Goal: Check status: Check status

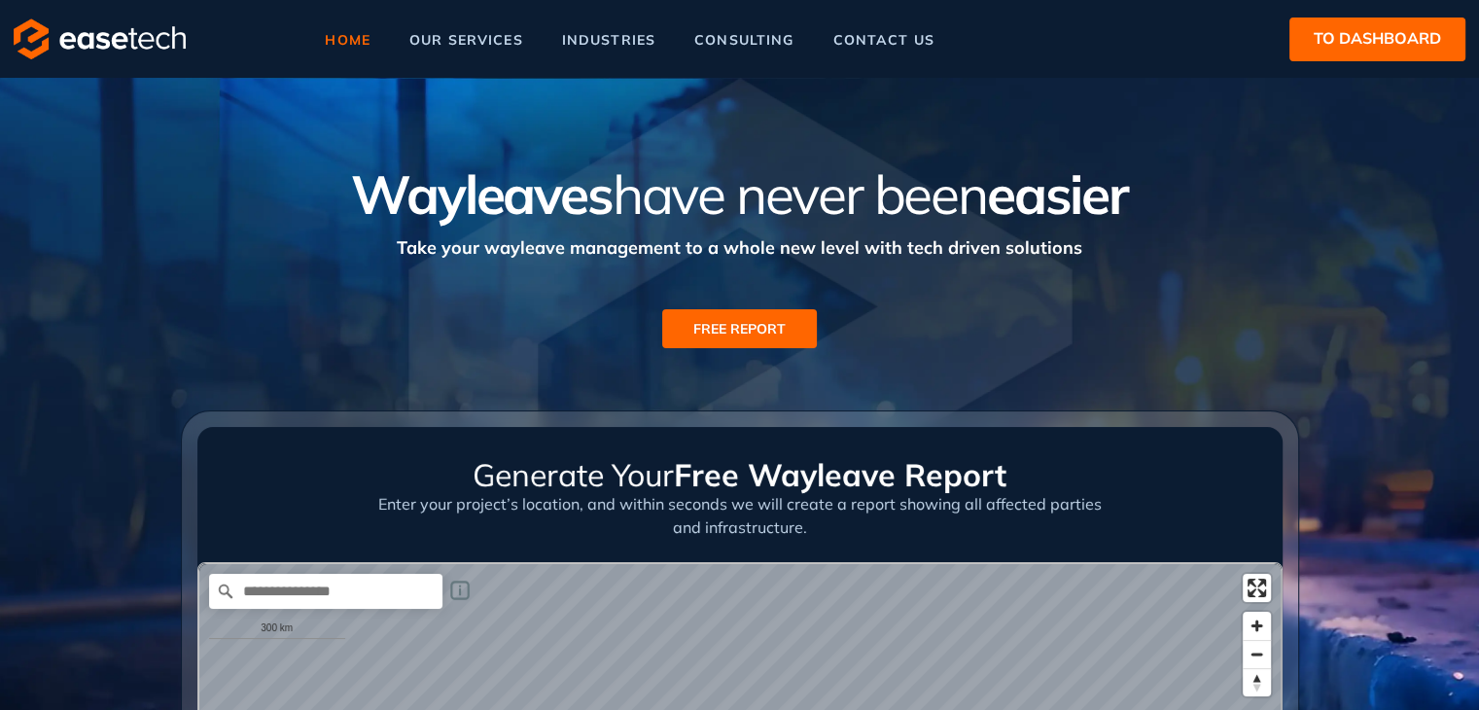
click at [1317, 41] on span "to dashboard" at bounding box center [1377, 38] width 127 height 24
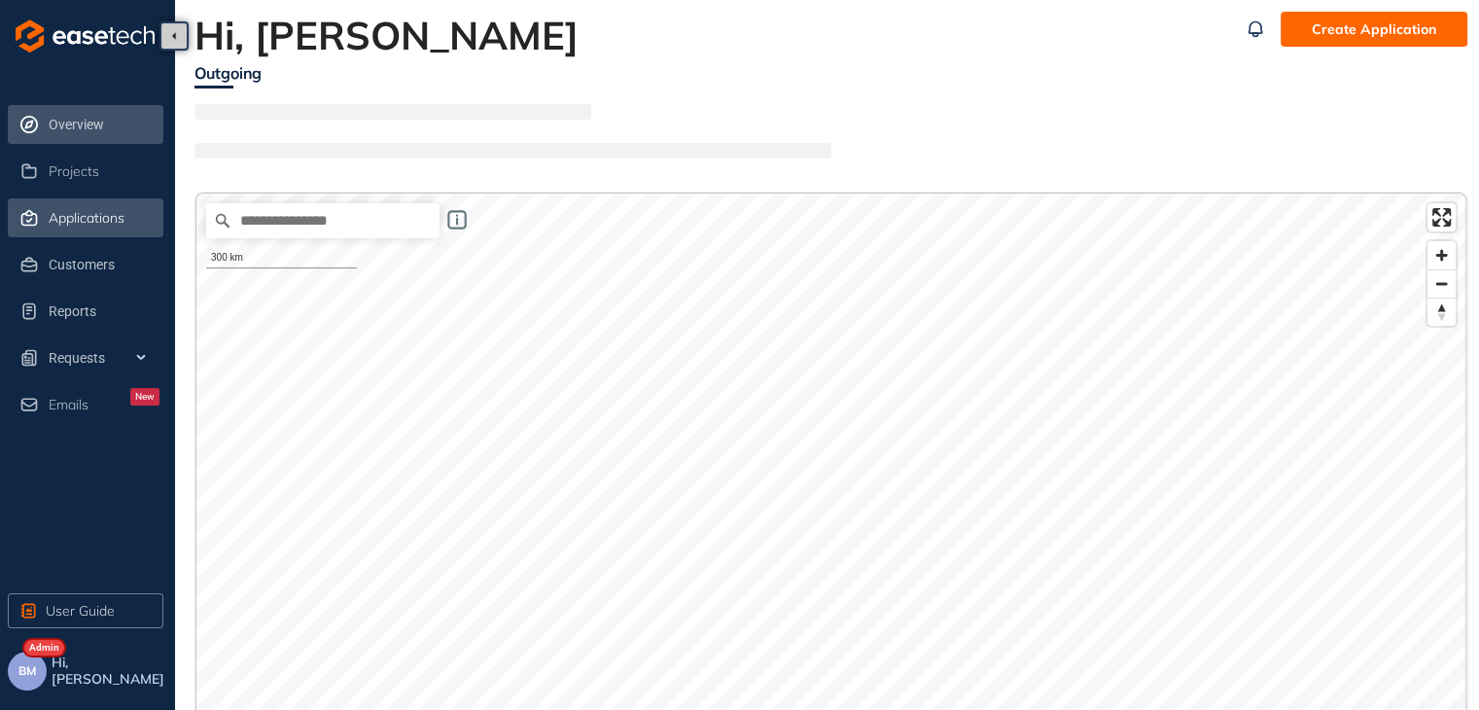
click at [96, 215] on span "Applications" at bounding box center [87, 218] width 76 height 17
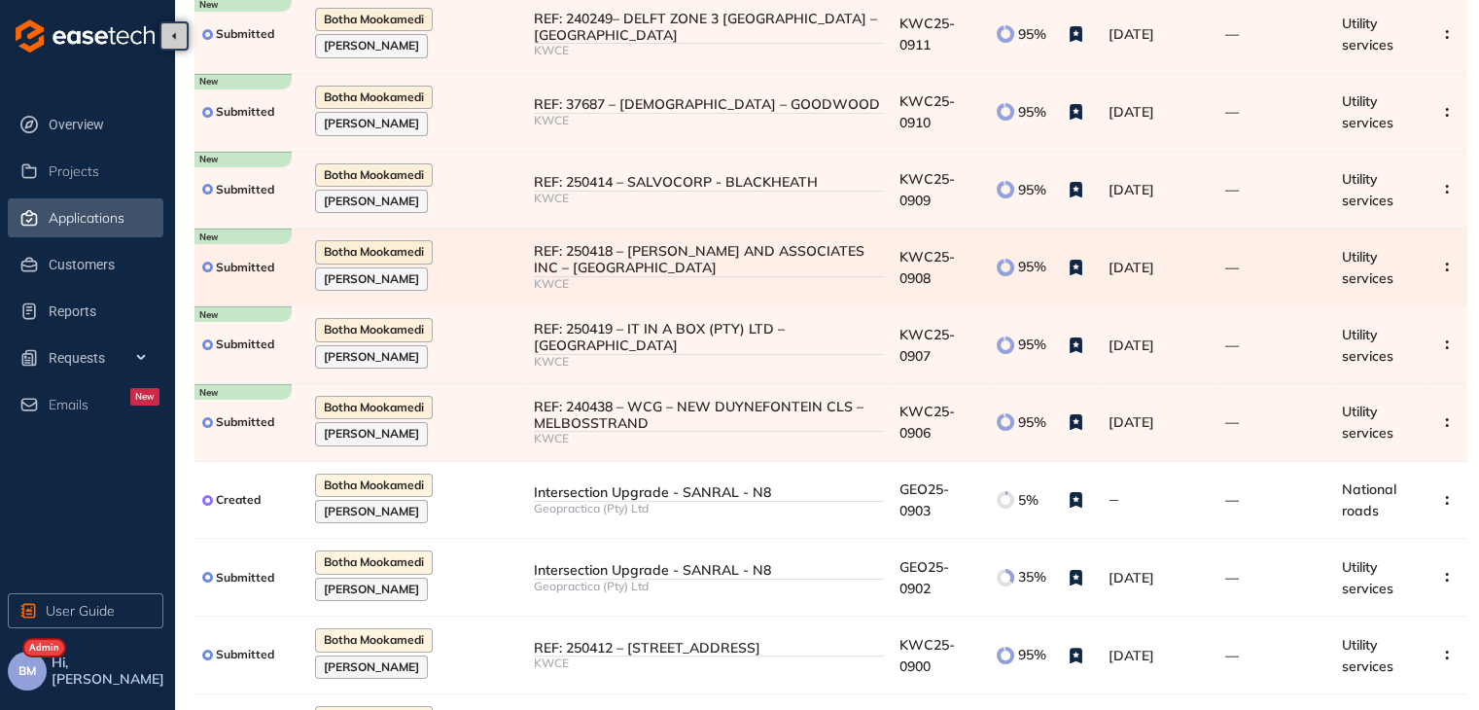
scroll to position [301, 0]
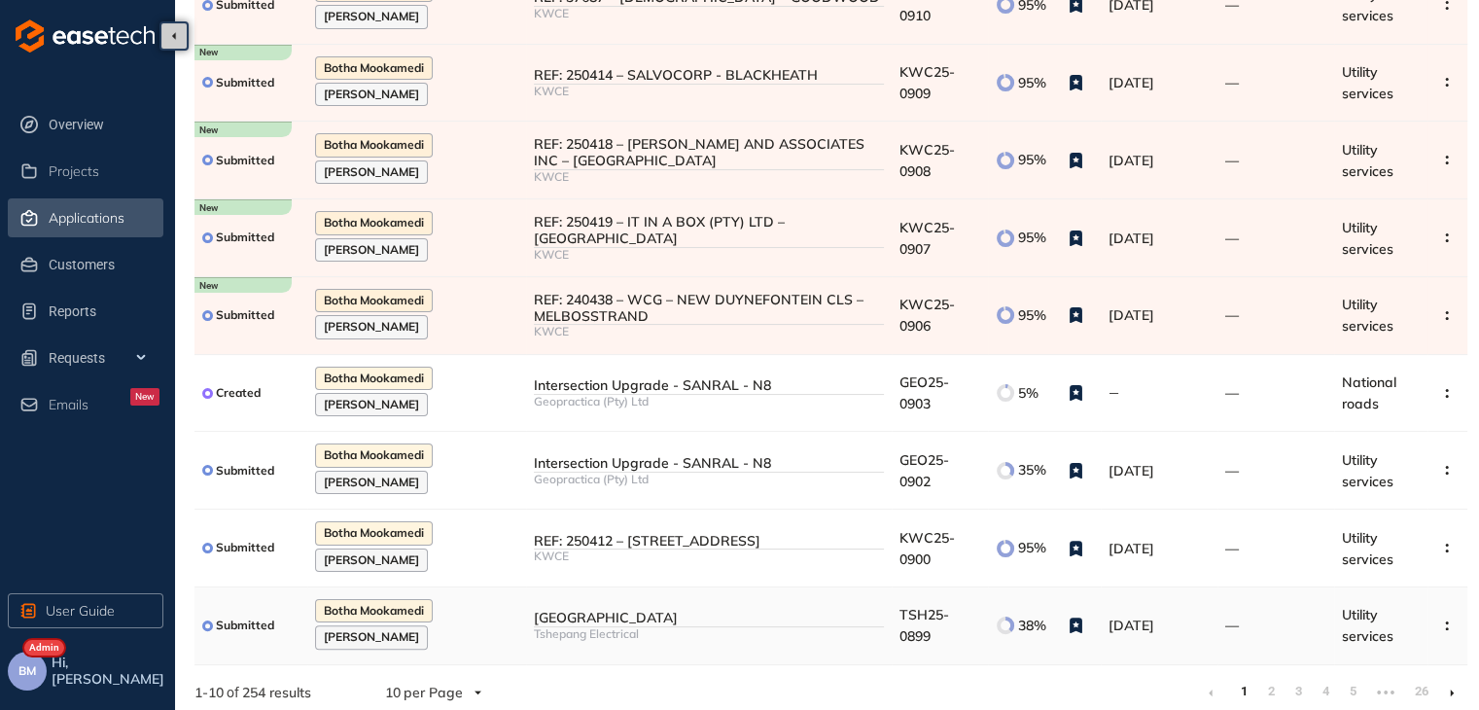
click at [677, 627] on div "Tshepang Electrical" at bounding box center [709, 634] width 350 height 14
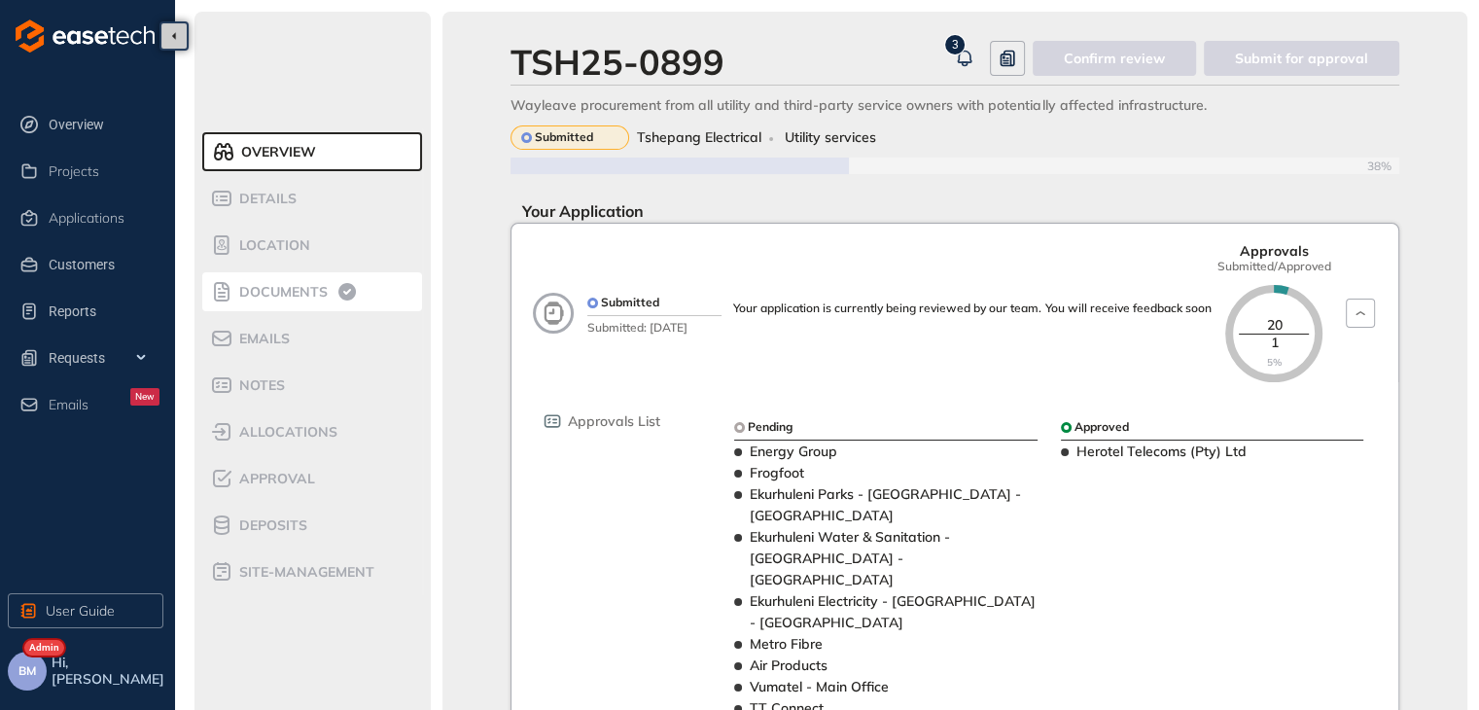
click at [284, 300] on div "Documents" at bounding box center [292, 291] width 165 height 23
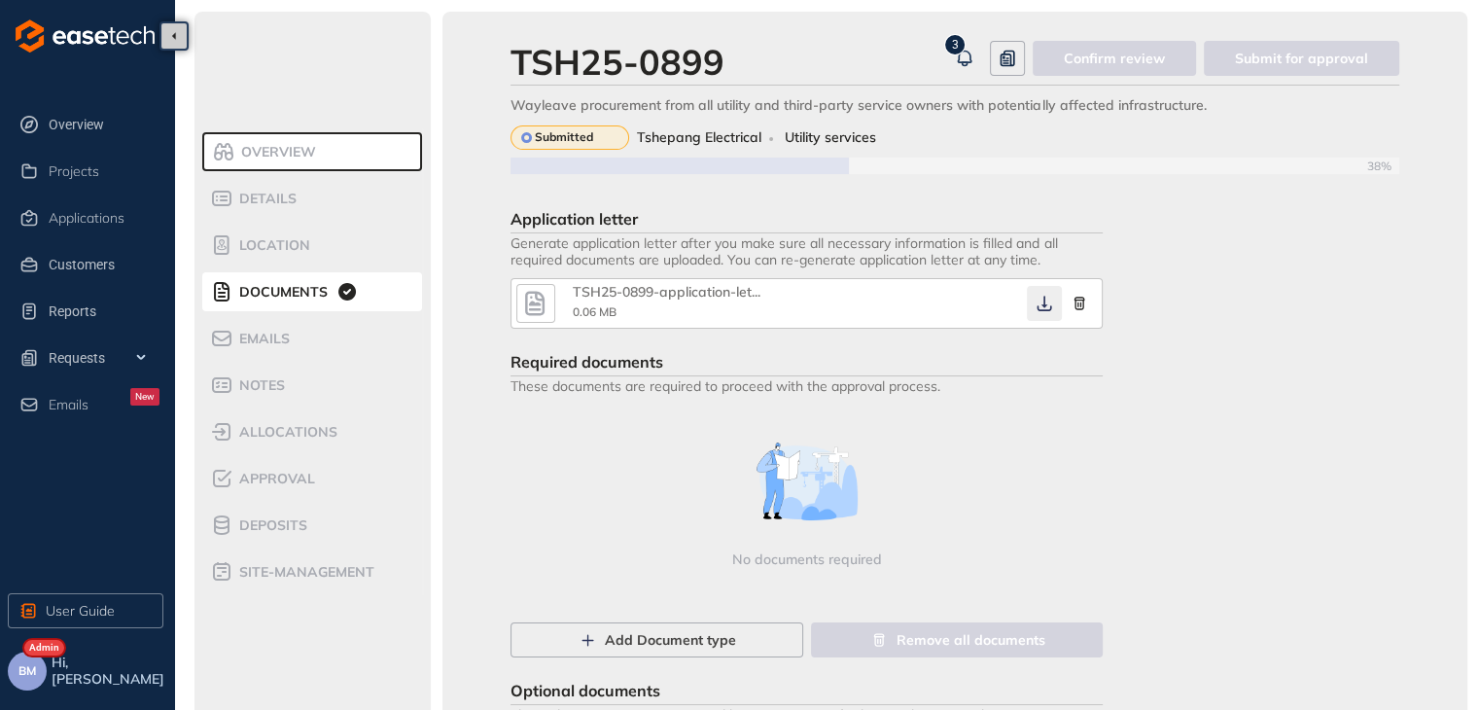
click at [1044, 305] on icon "button" at bounding box center [1045, 304] width 15 height 16
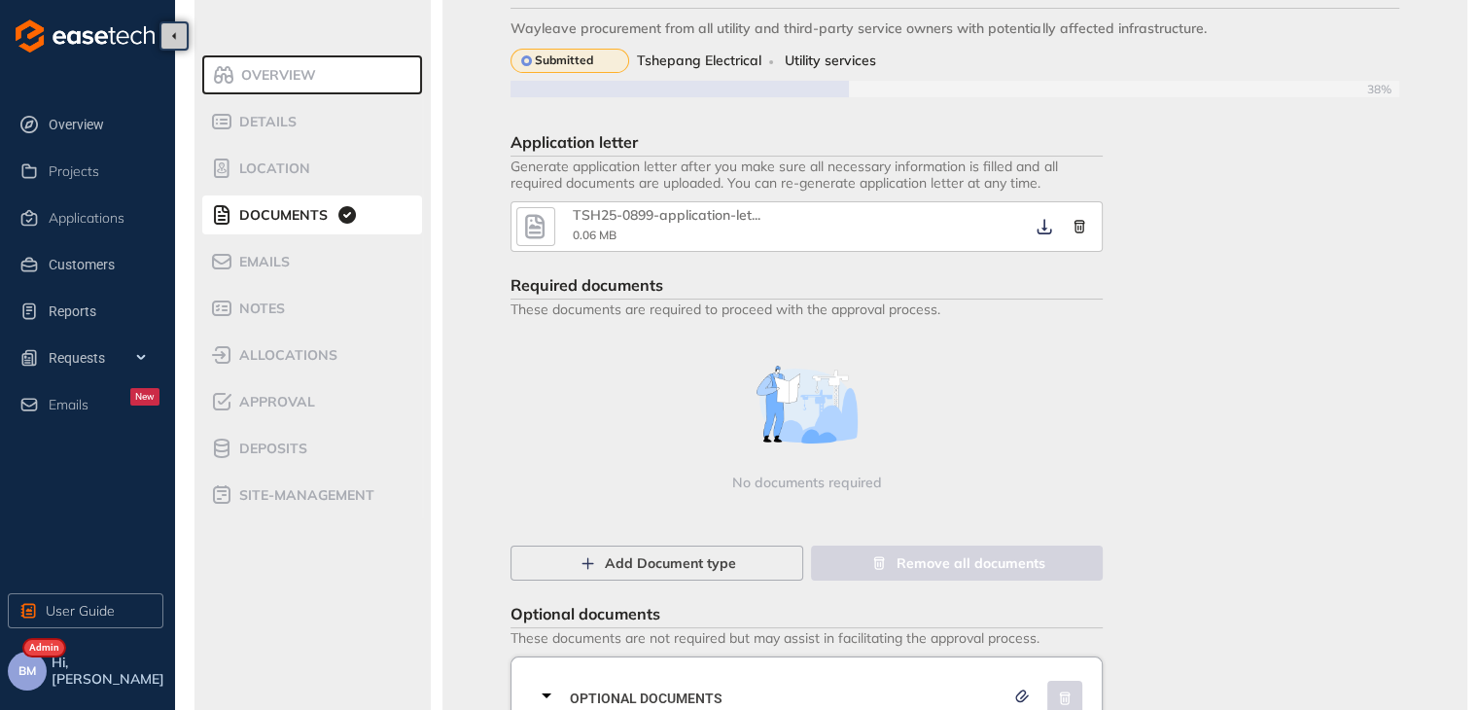
scroll to position [147, 0]
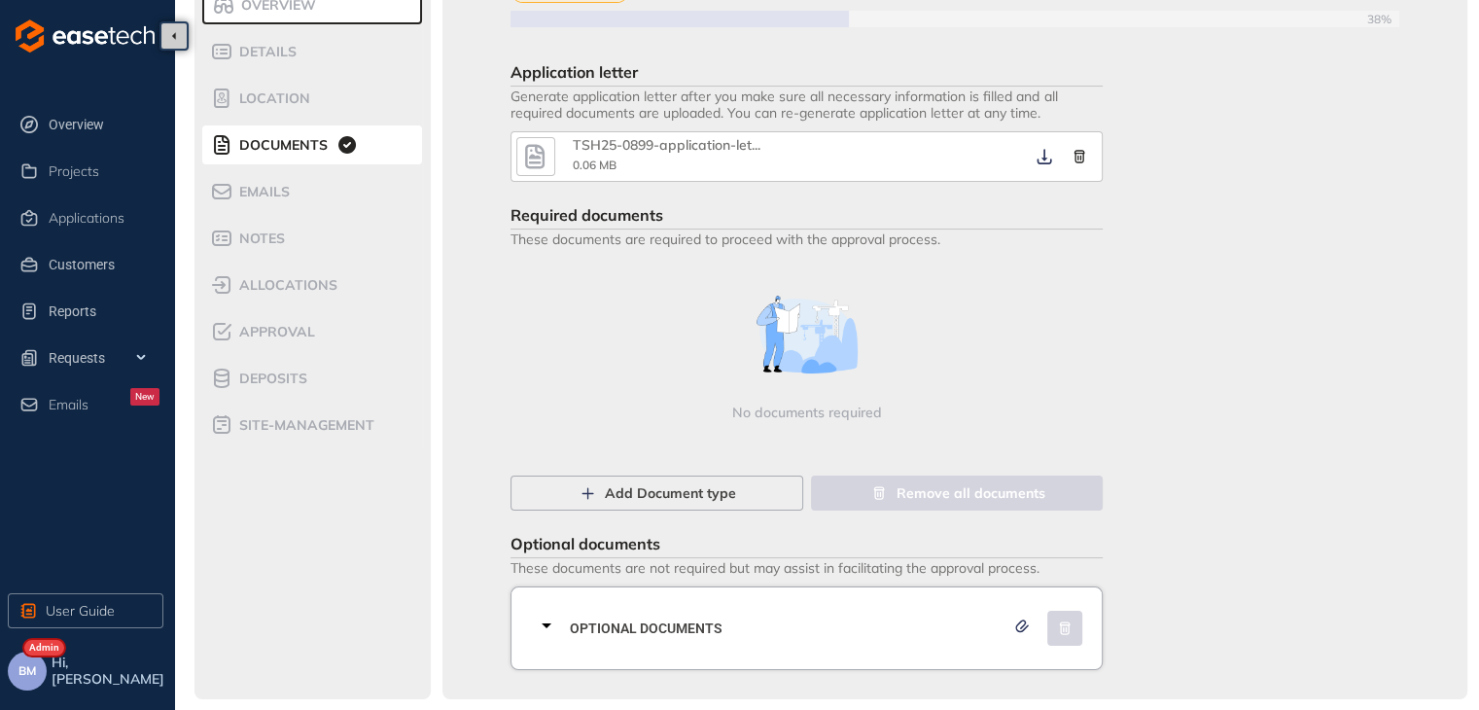
click at [988, 618] on span "Optional documents" at bounding box center [787, 628] width 435 height 21
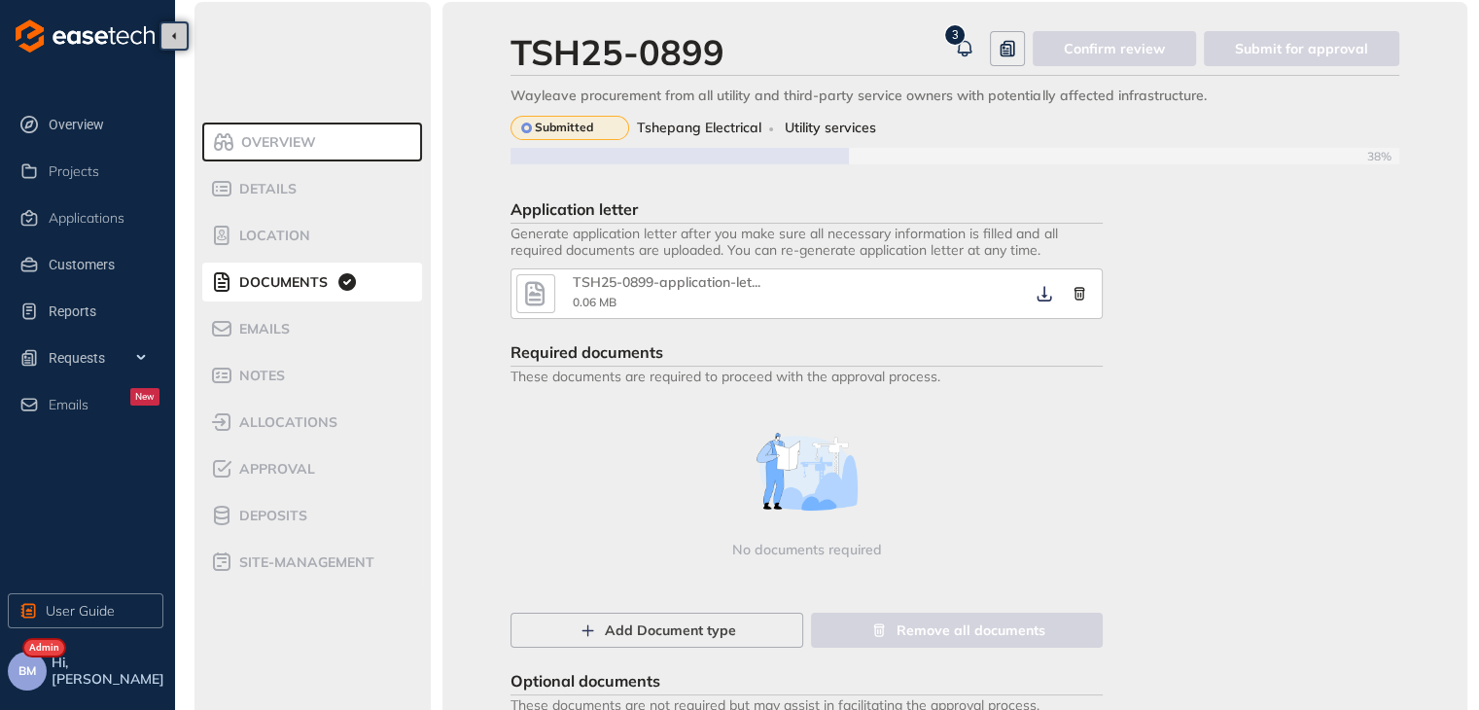
scroll to position [0, 0]
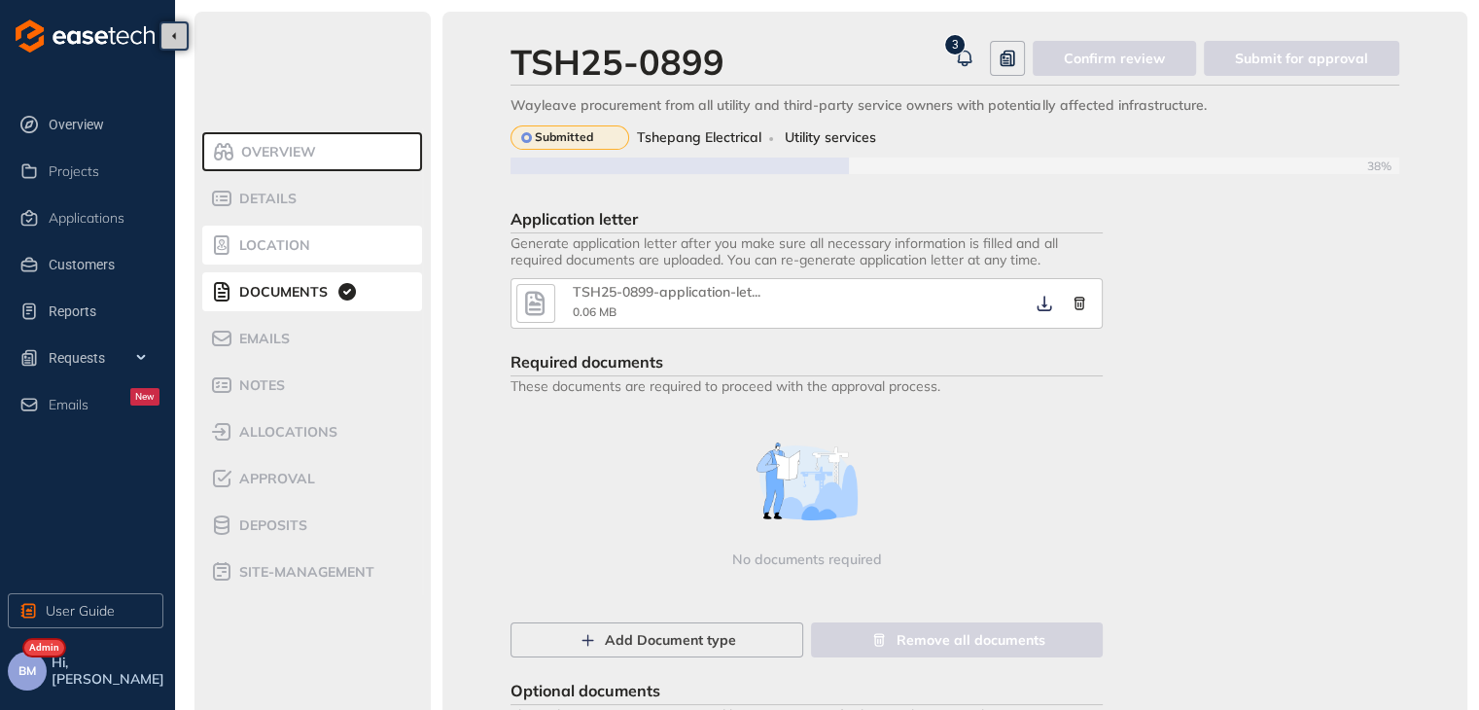
click at [274, 249] on span "Location" at bounding box center [271, 245] width 77 height 17
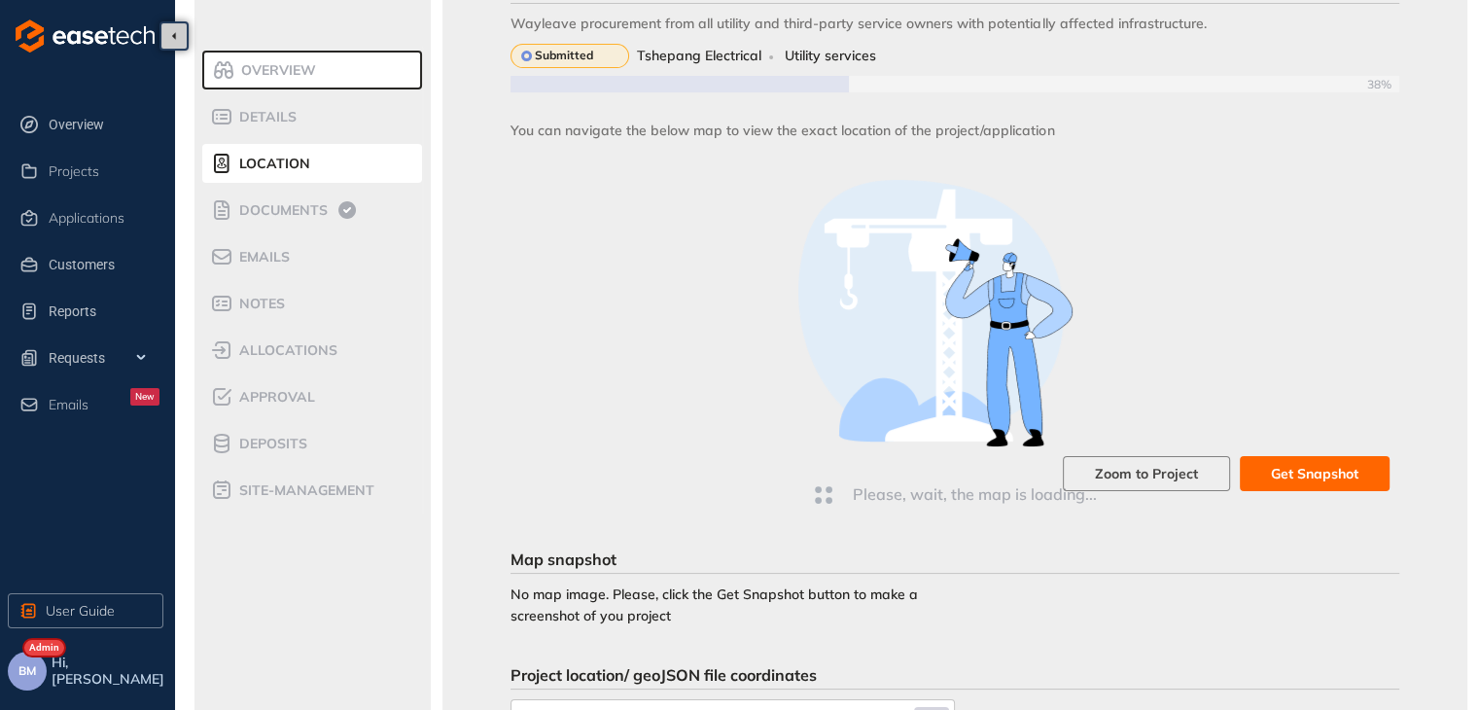
scroll to position [180, 0]
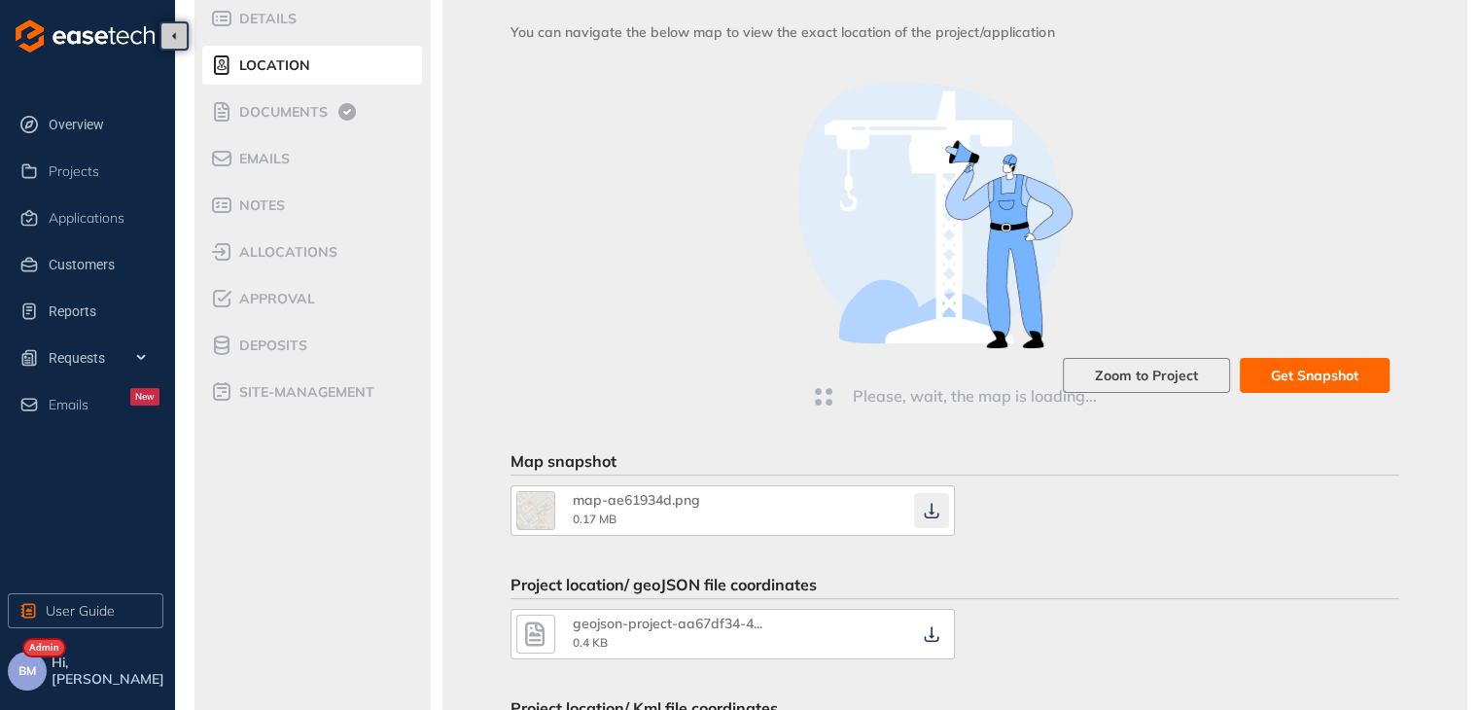
click at [930, 518] on button "button" at bounding box center [931, 510] width 35 height 35
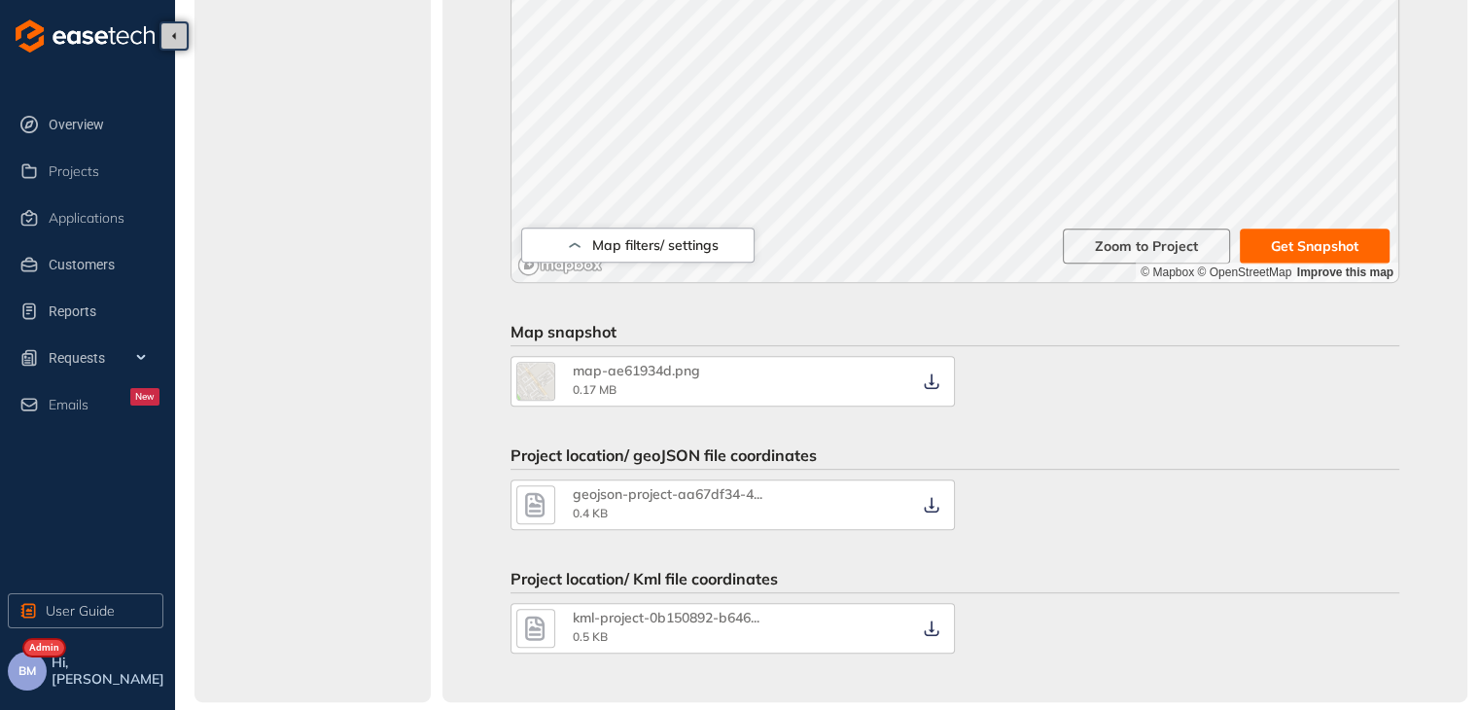
scroll to position [722, 0]
click at [932, 374] on icon "button" at bounding box center [931, 379] width 19 height 16
click at [924, 511] on button "button" at bounding box center [931, 502] width 35 height 35
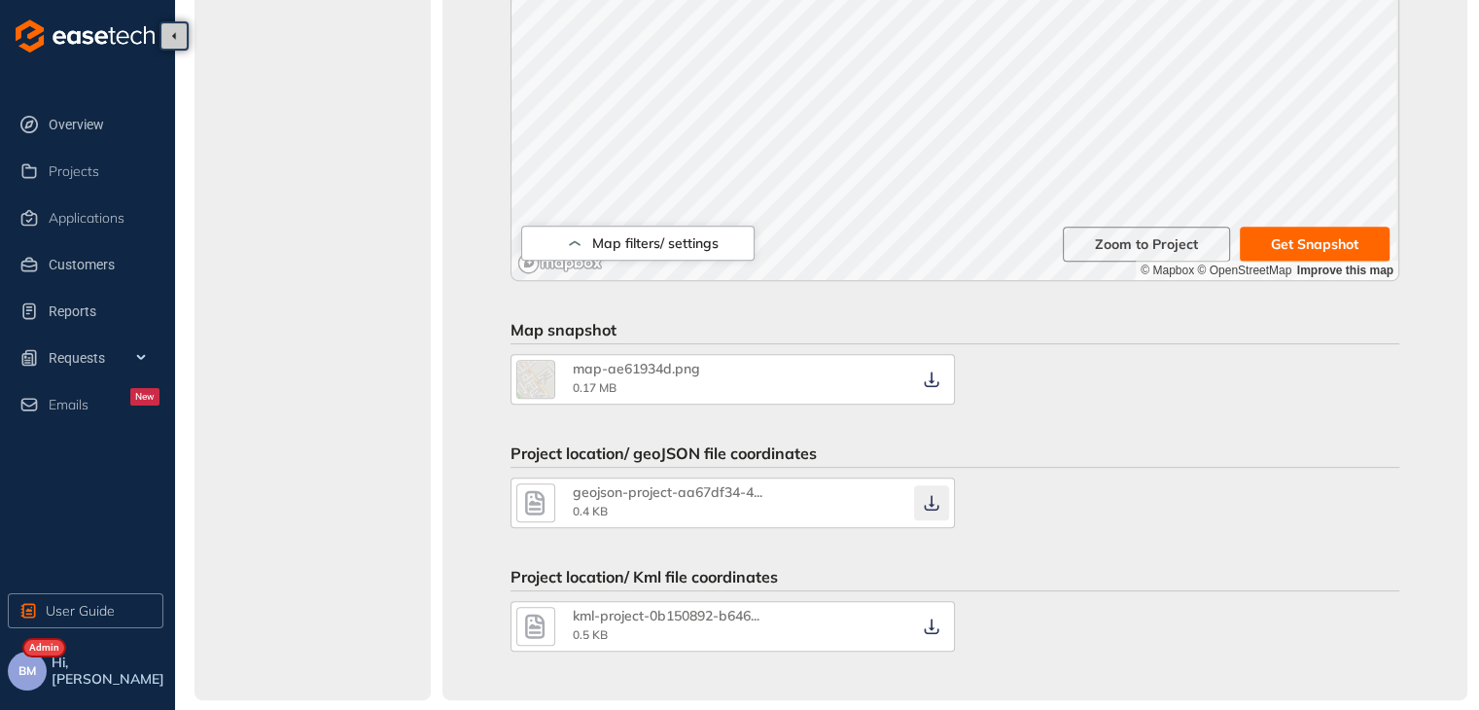
click at [924, 511] on button "button" at bounding box center [931, 502] width 35 height 35
click at [930, 627] on icon "button" at bounding box center [931, 626] width 19 height 16
click at [931, 508] on icon "button" at bounding box center [932, 503] width 15 height 16
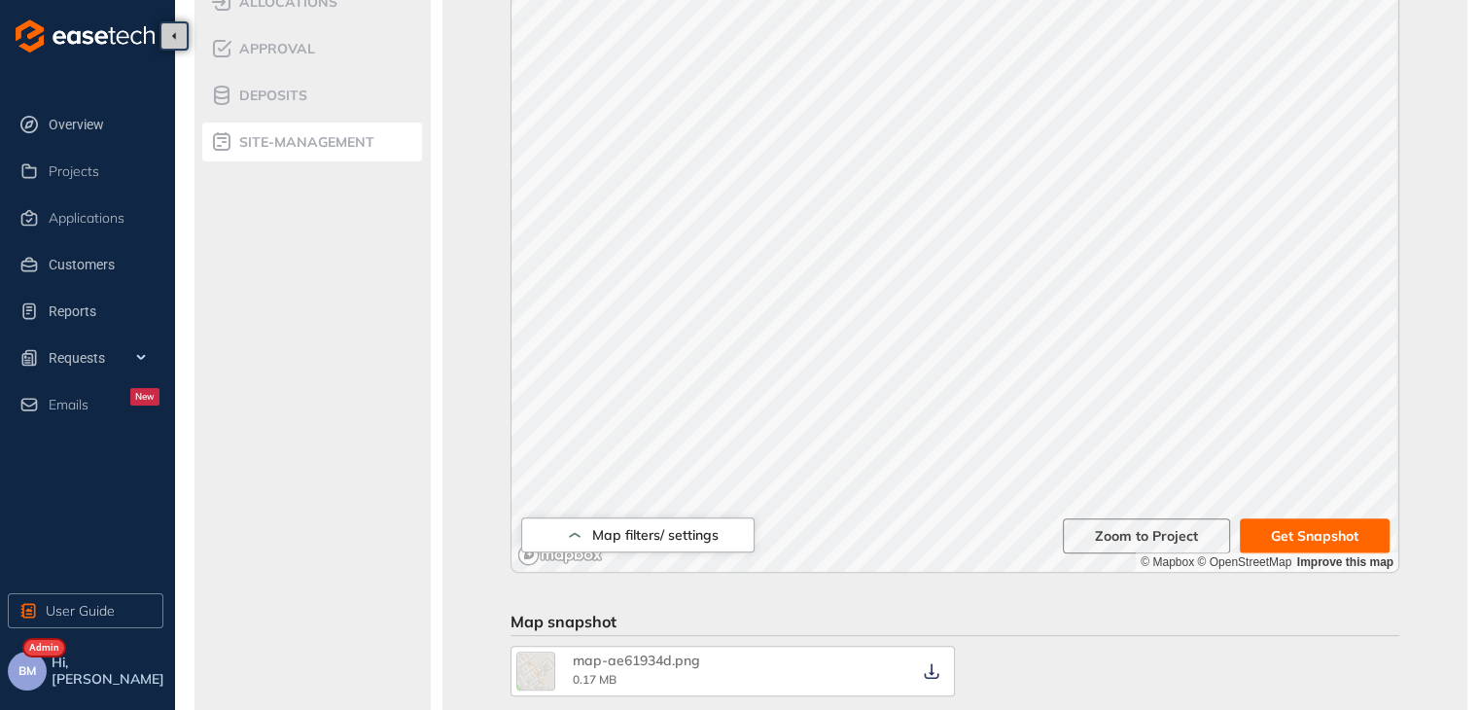
scroll to position [138, 0]
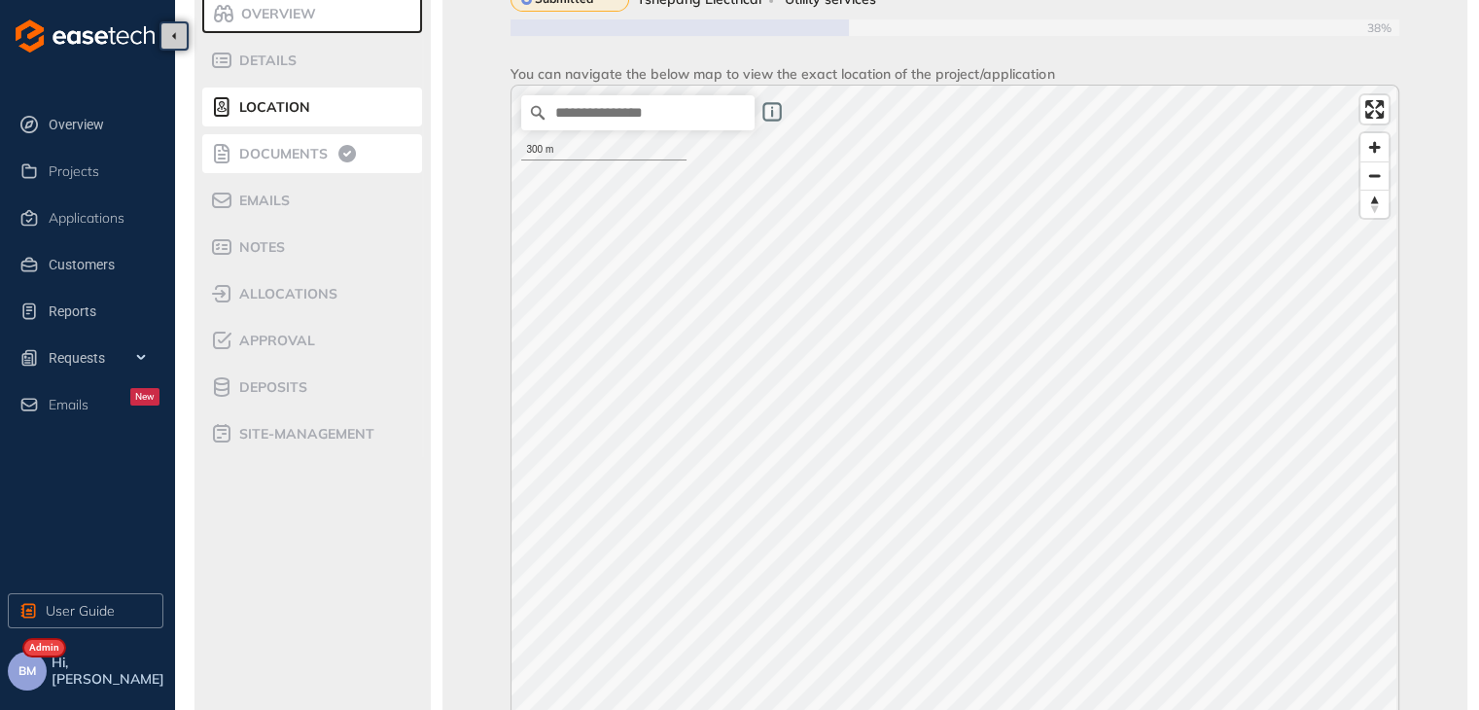
click at [291, 154] on span "Documents" at bounding box center [280, 154] width 94 height 17
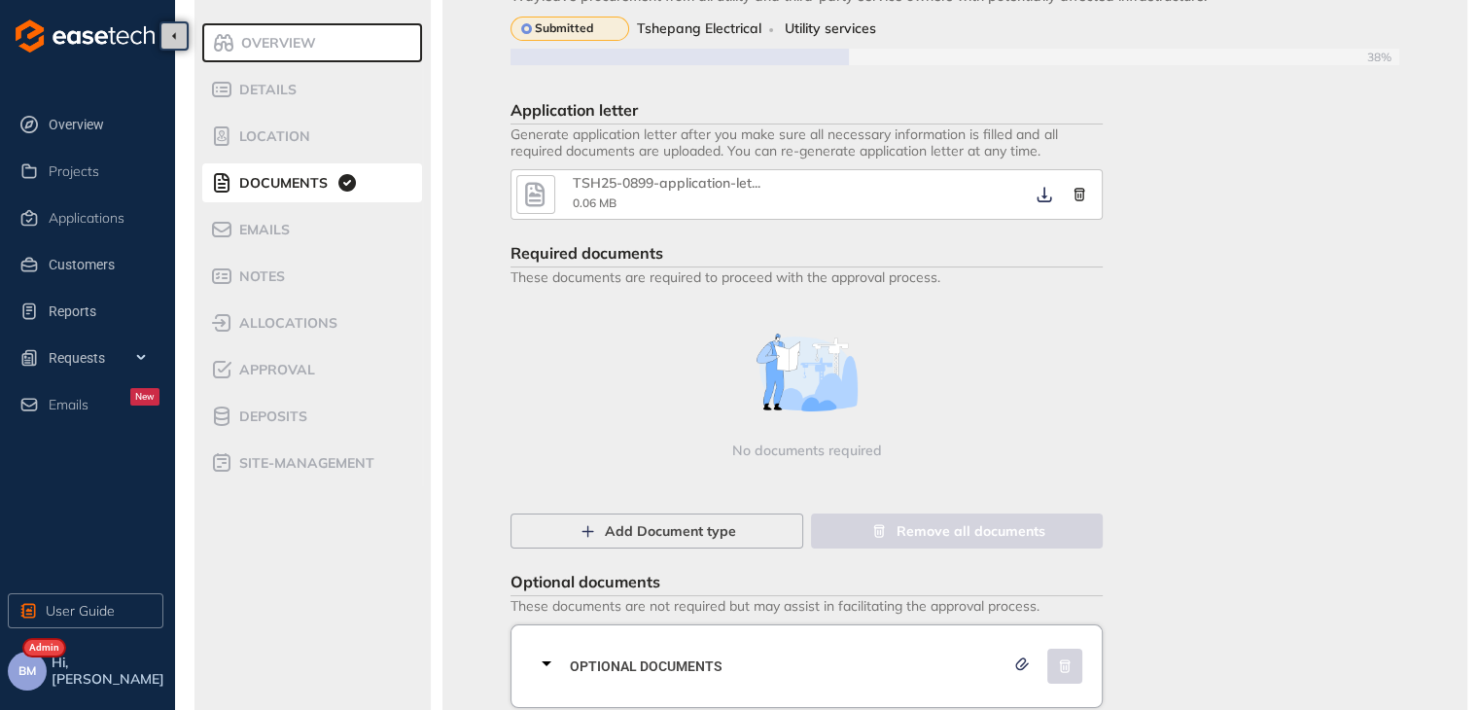
scroll to position [147, 0]
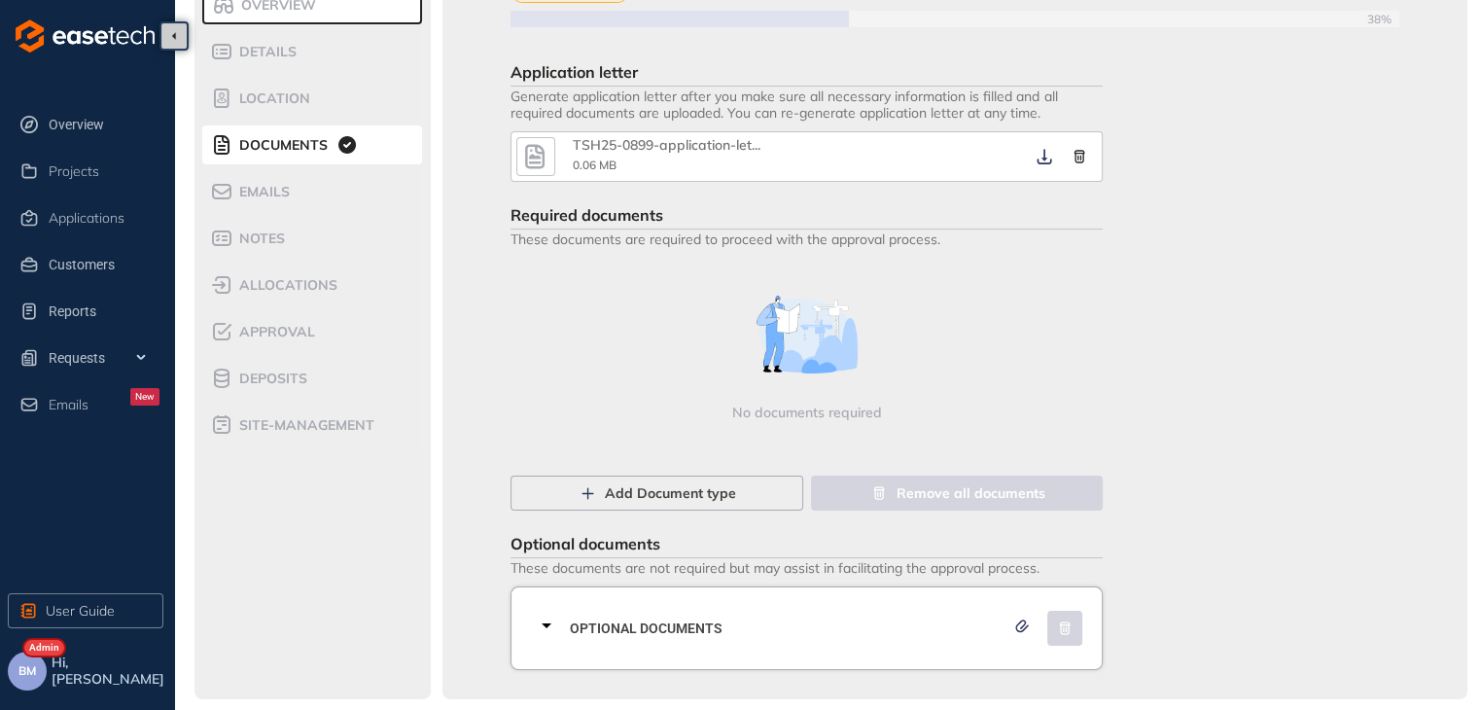
click at [993, 635] on span "Optional documents" at bounding box center [787, 628] width 435 height 21
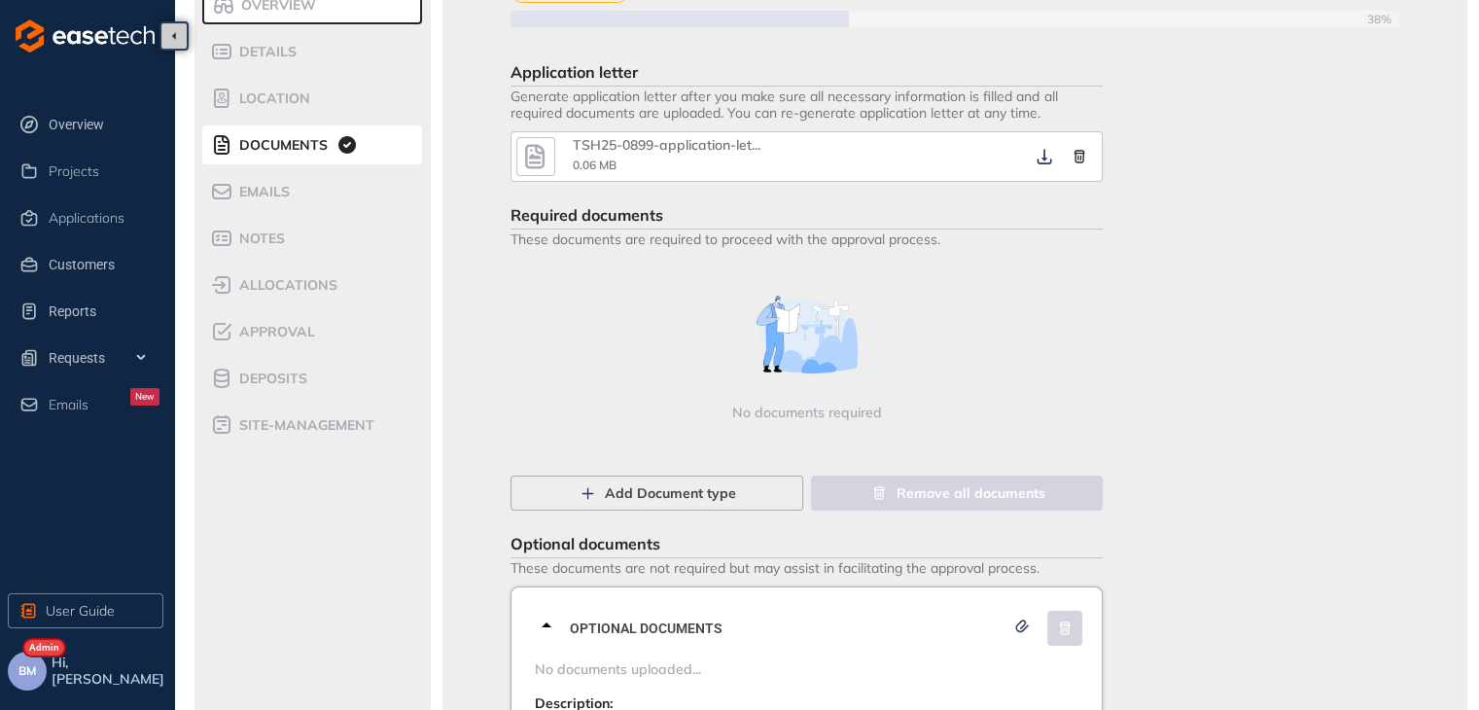
scroll to position [259, 0]
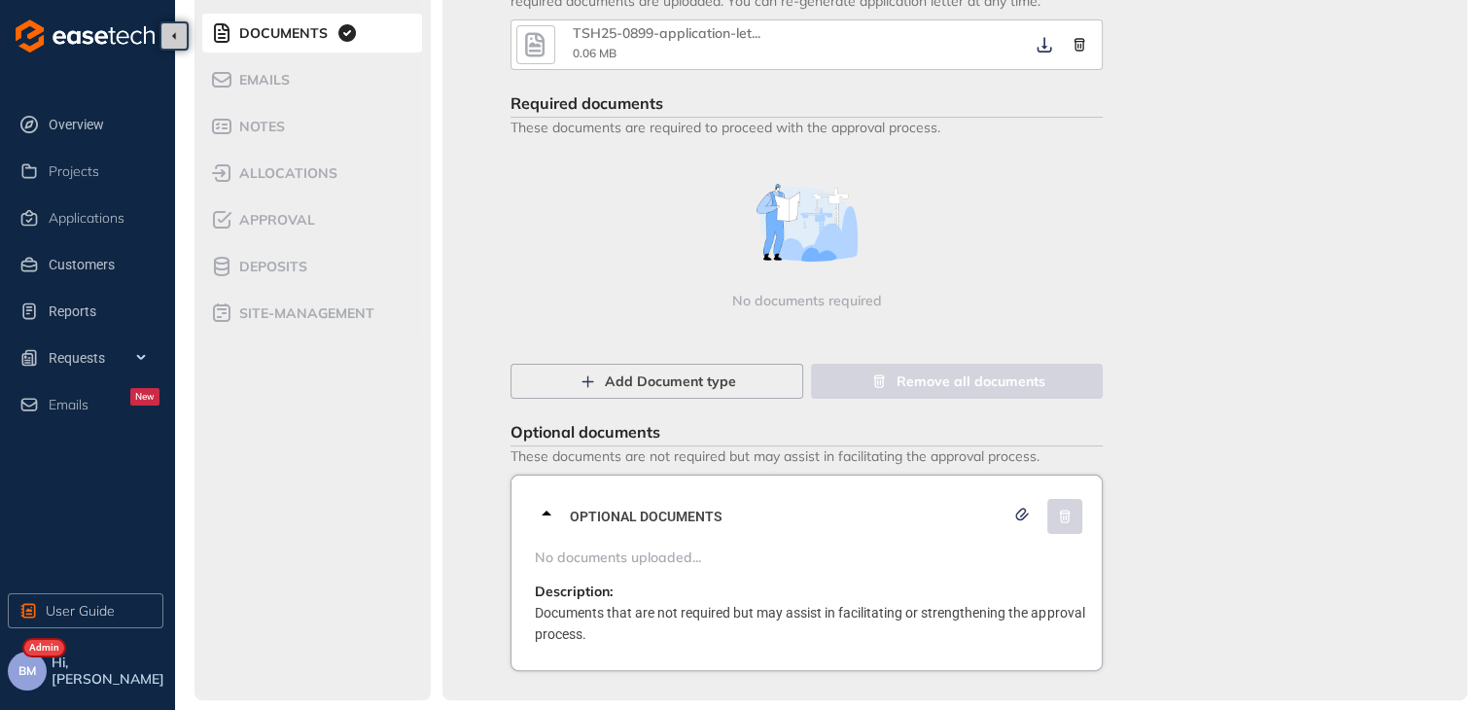
click at [840, 552] on span "No documents uploaded..." at bounding box center [812, 557] width 555 height 17
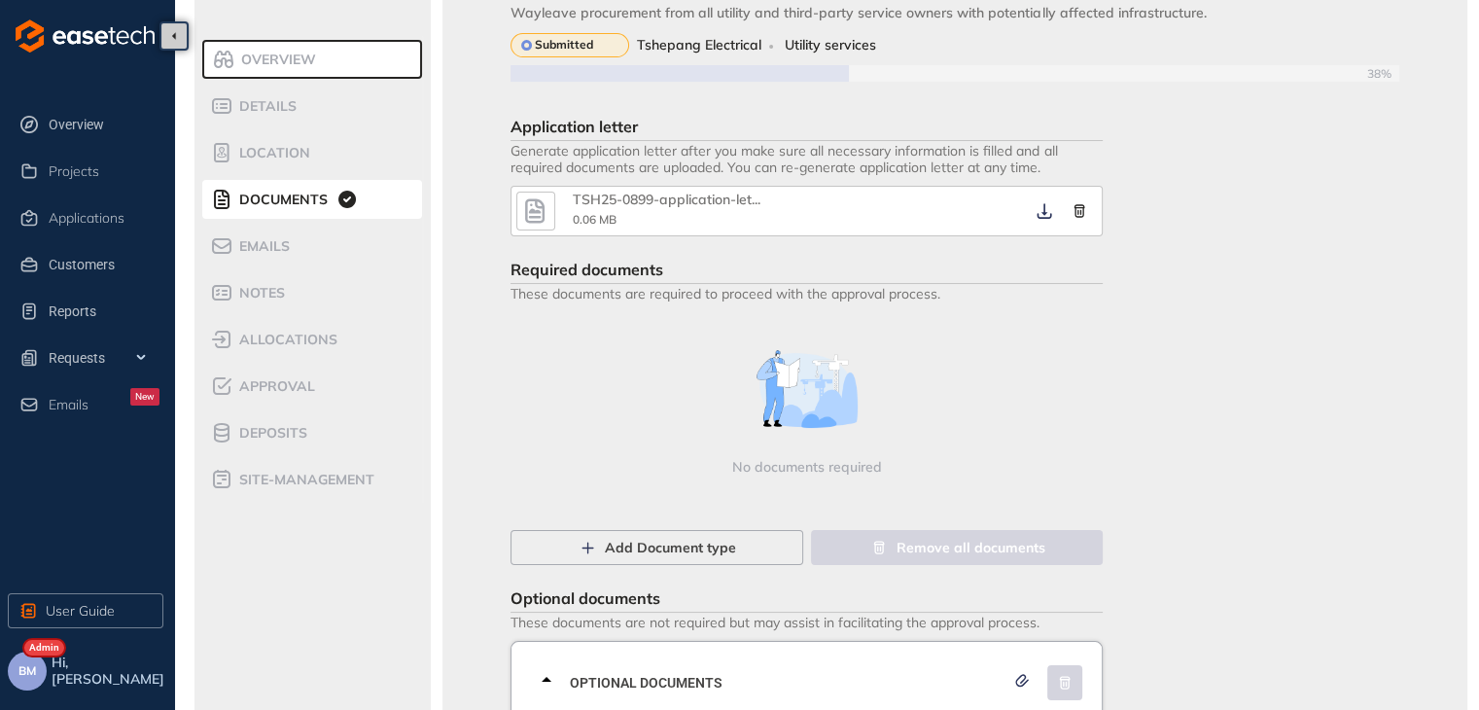
scroll to position [0, 0]
